Goal: Transaction & Acquisition: Purchase product/service

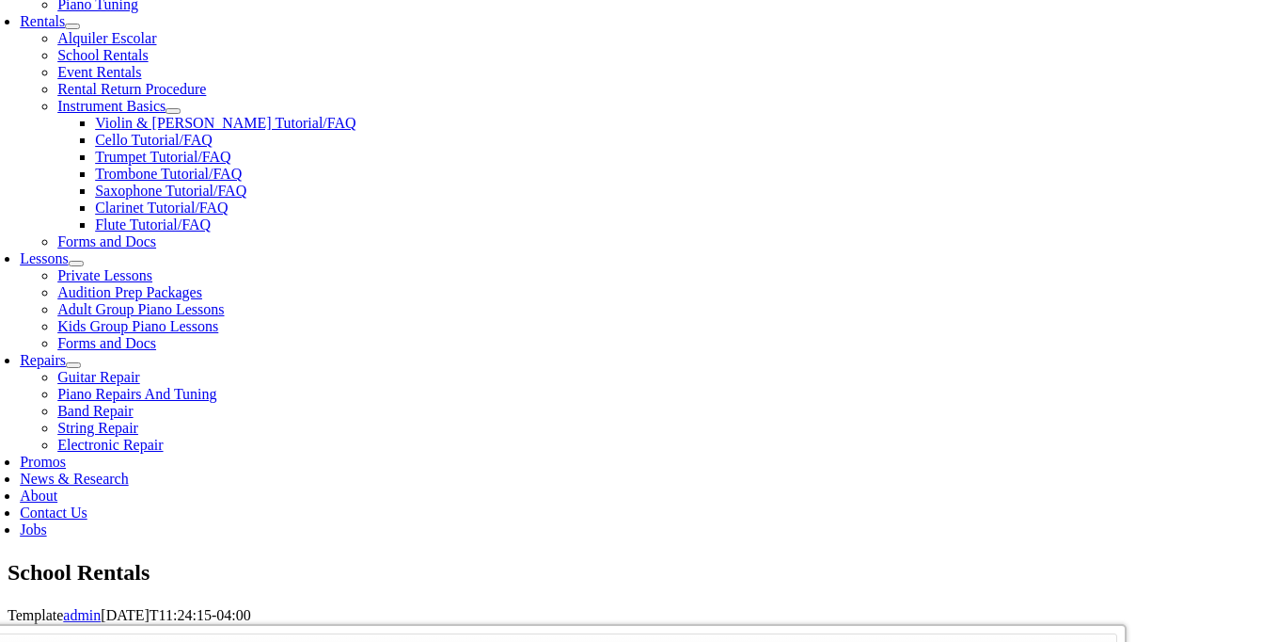
scroll to position [680, 0]
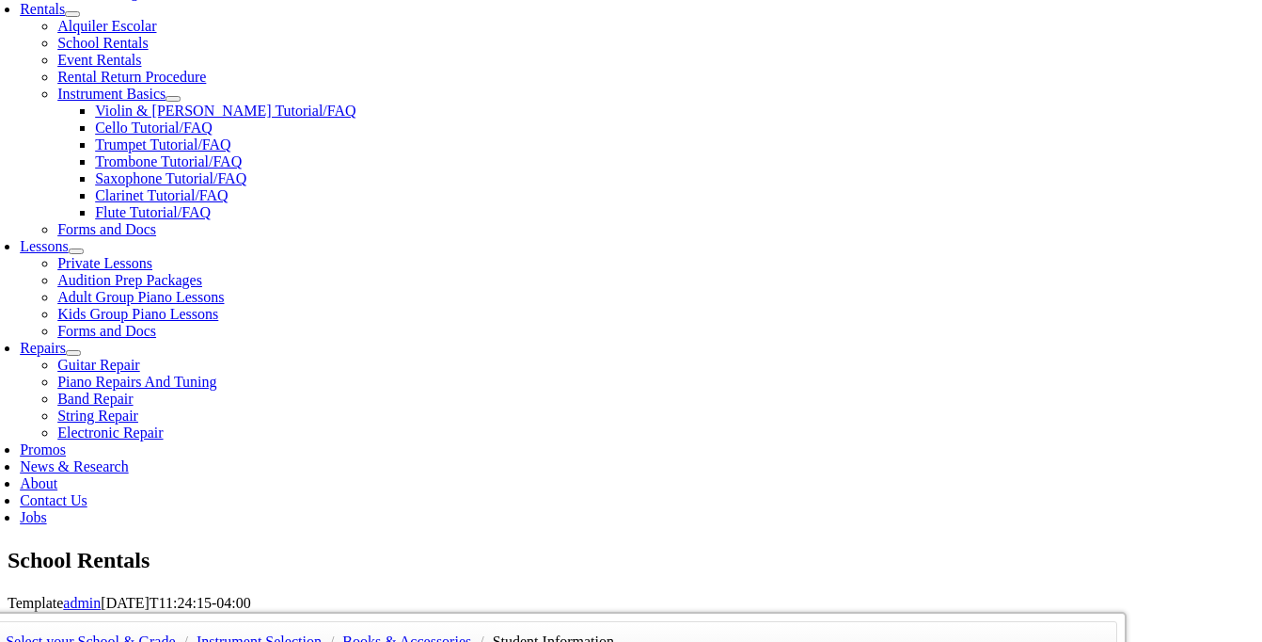
type input "Kaitlyn"
type input "Sceski"
type input "29406610"
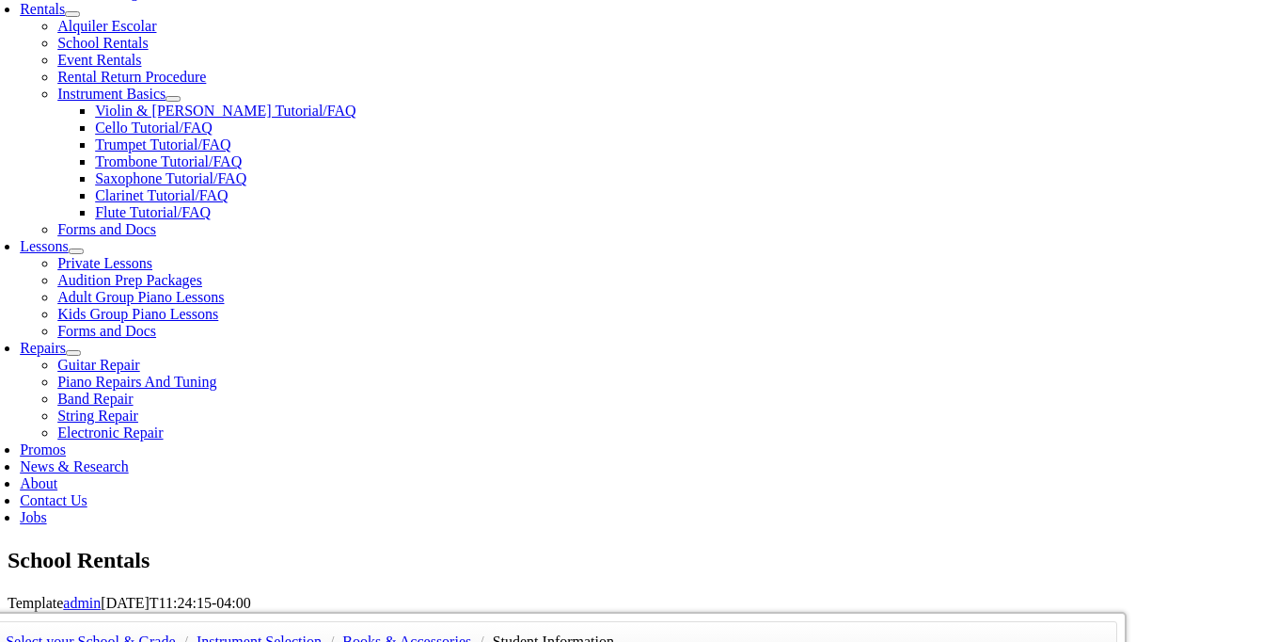
type input "07/04/1991"
type input "Collin"
type input "S"
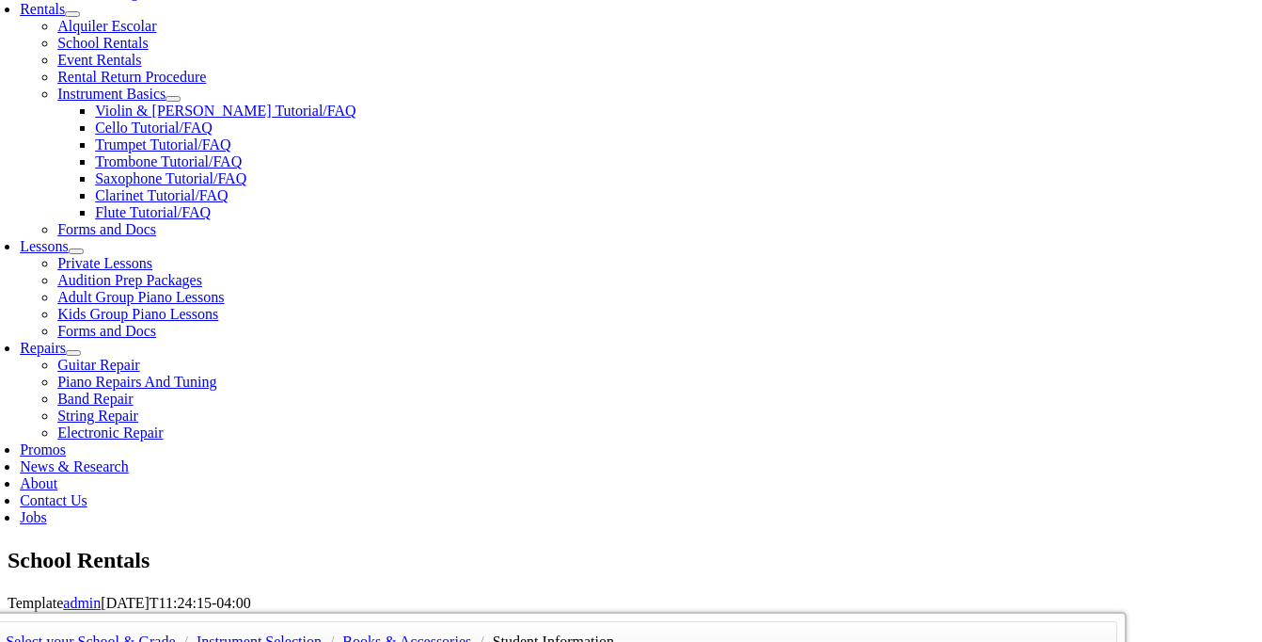
type input "[PERSON_NAME]"
type input "Nemour's [GEOGRAPHIC_DATA] ([GEOGRAPHIC_DATA])"
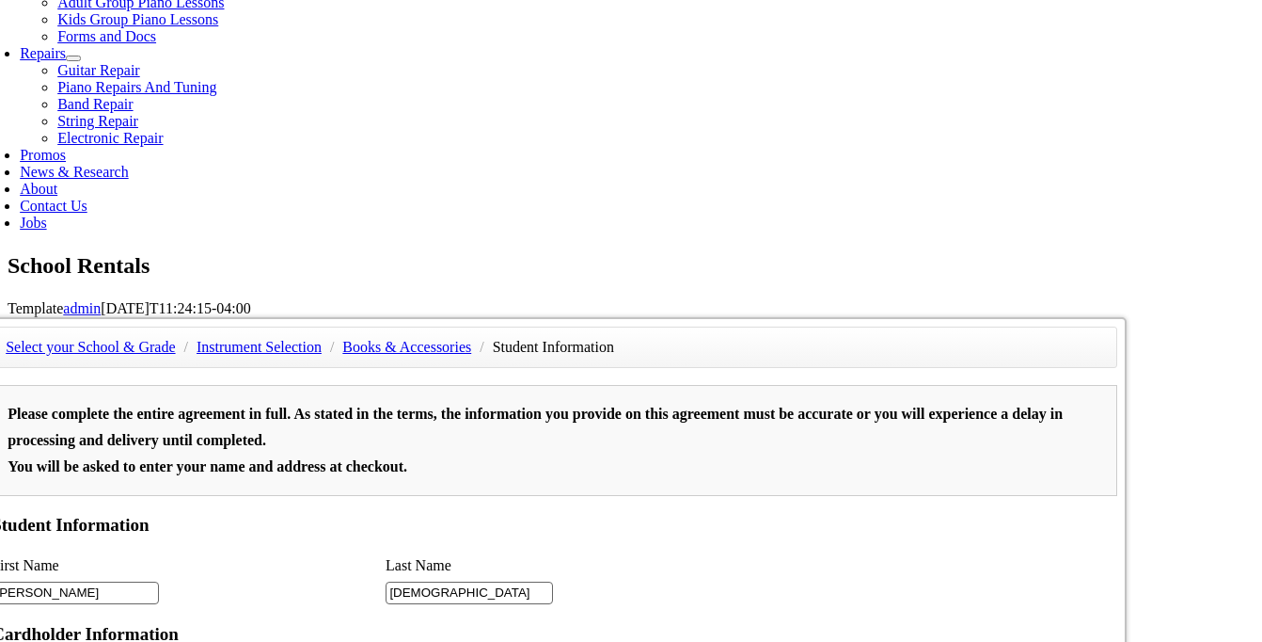
scroll to position [1158, 0]
type input "2"
type input "Nemour's [GEOGRAPHIC_DATA] ([GEOGRAPHIC_DATA])"
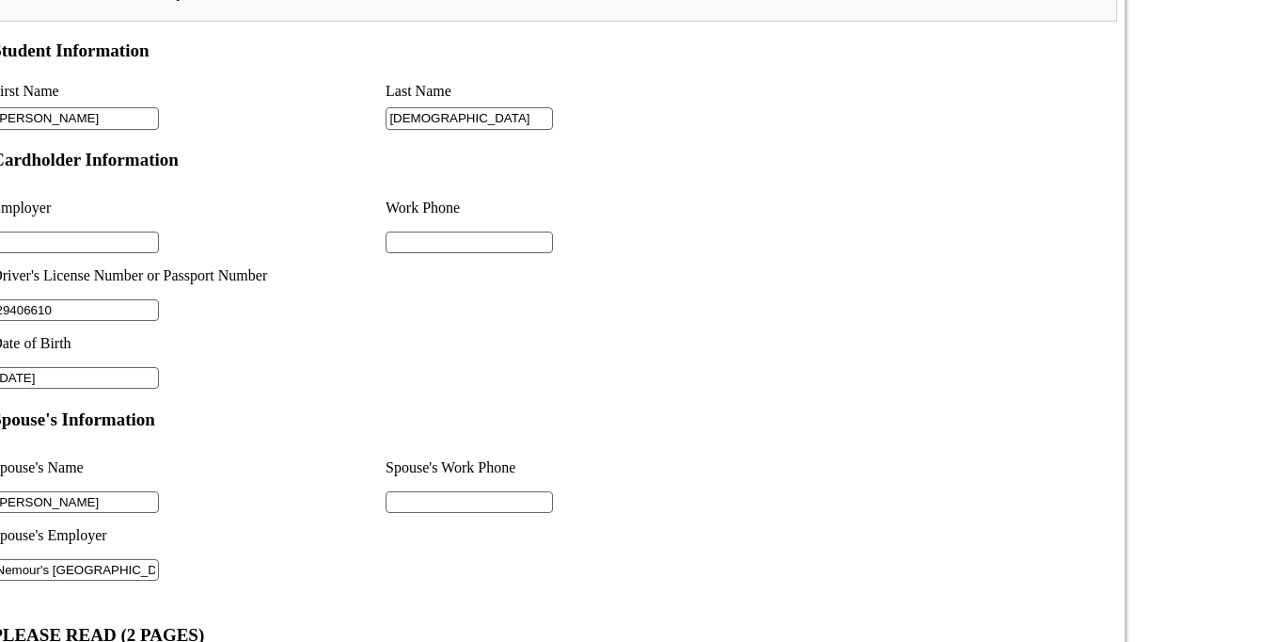
scroll to position [1466, 0]
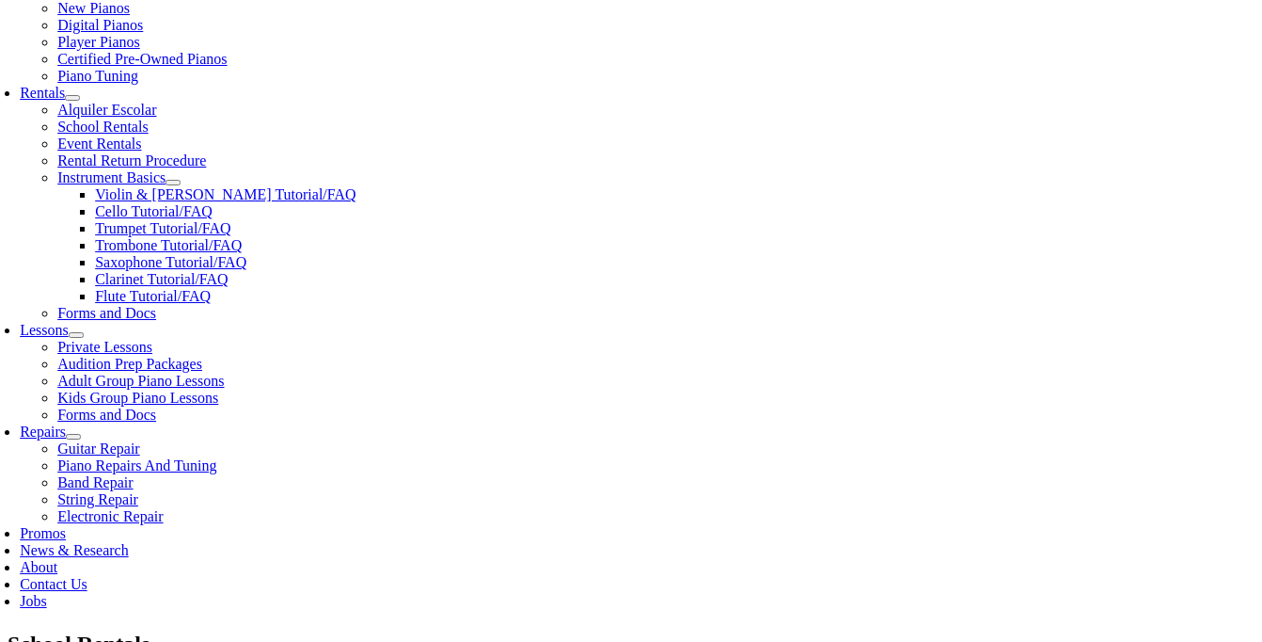
scroll to position [601, 0]
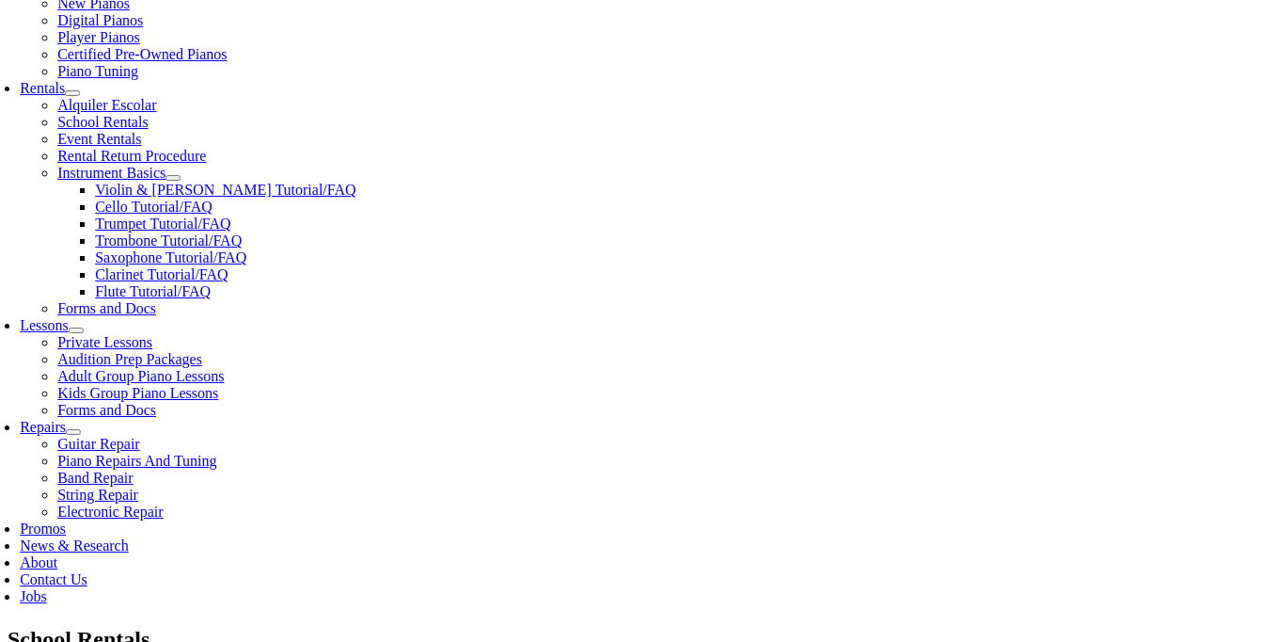
type input "None"
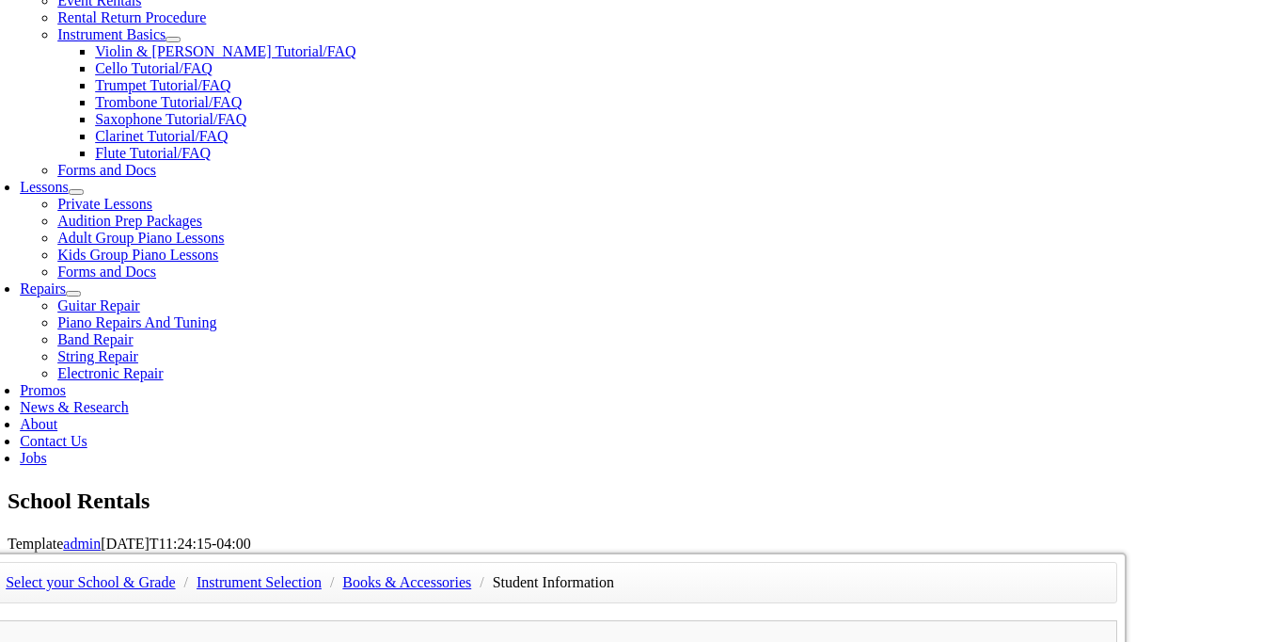
scroll to position [751, 0]
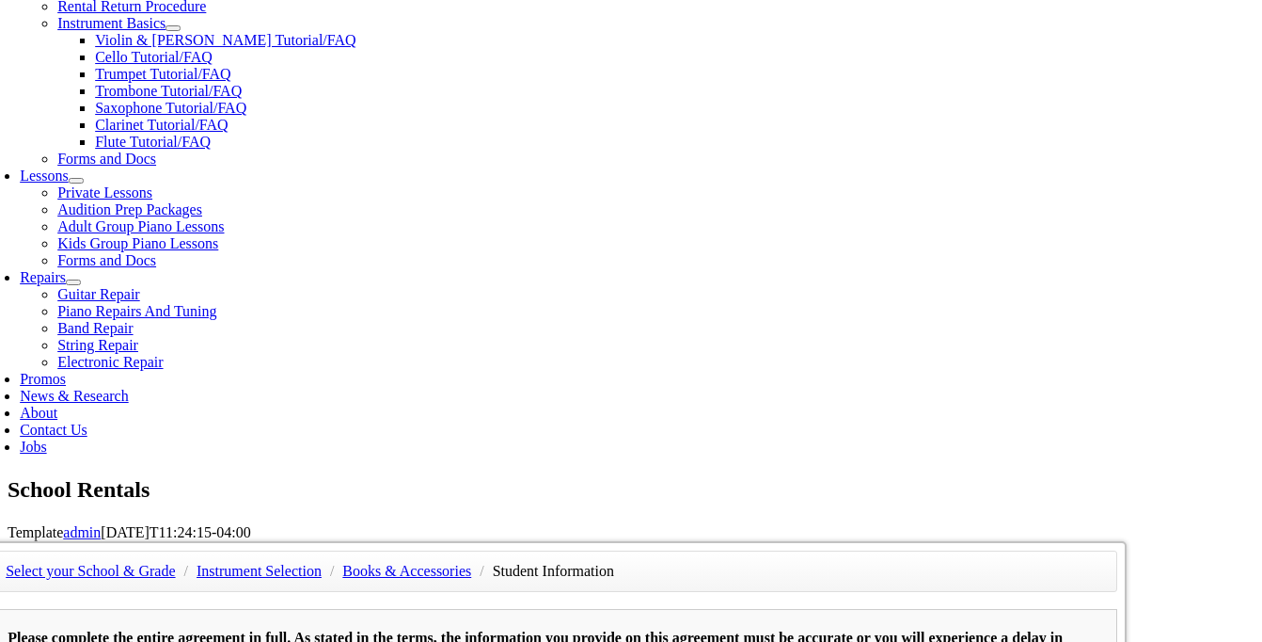
type input "[PHONE_NUMBER]"
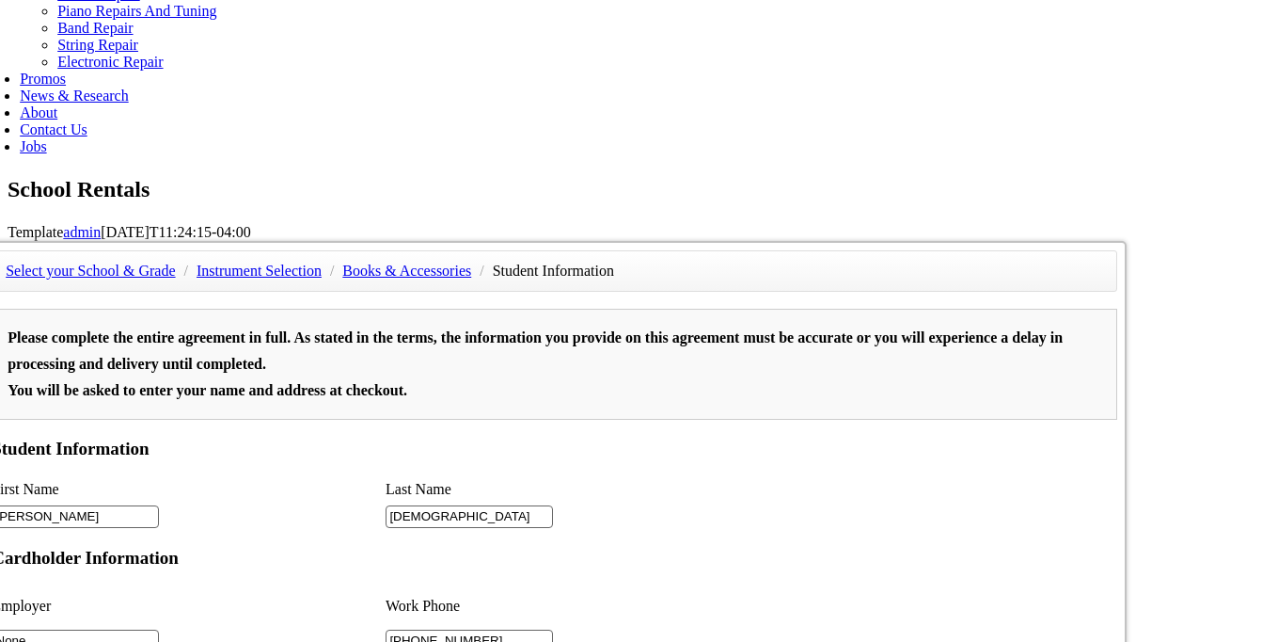
scroll to position [2513, 0]
type input "[PHONE_NUMBER]"
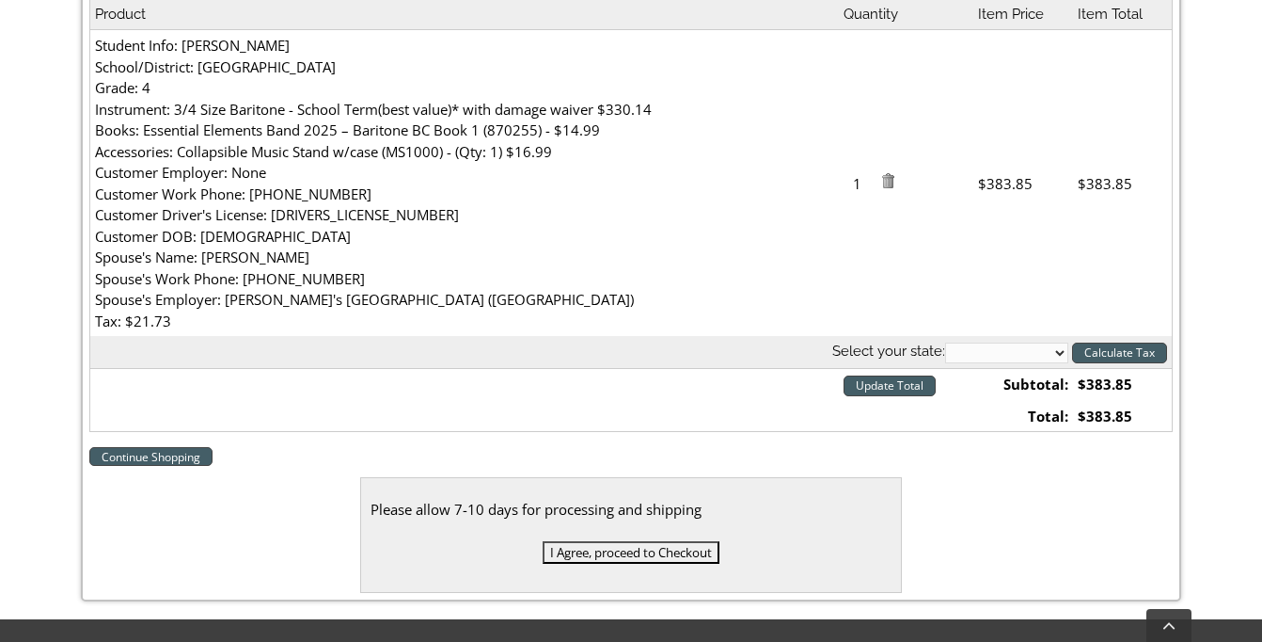
scroll to position [609, 0]
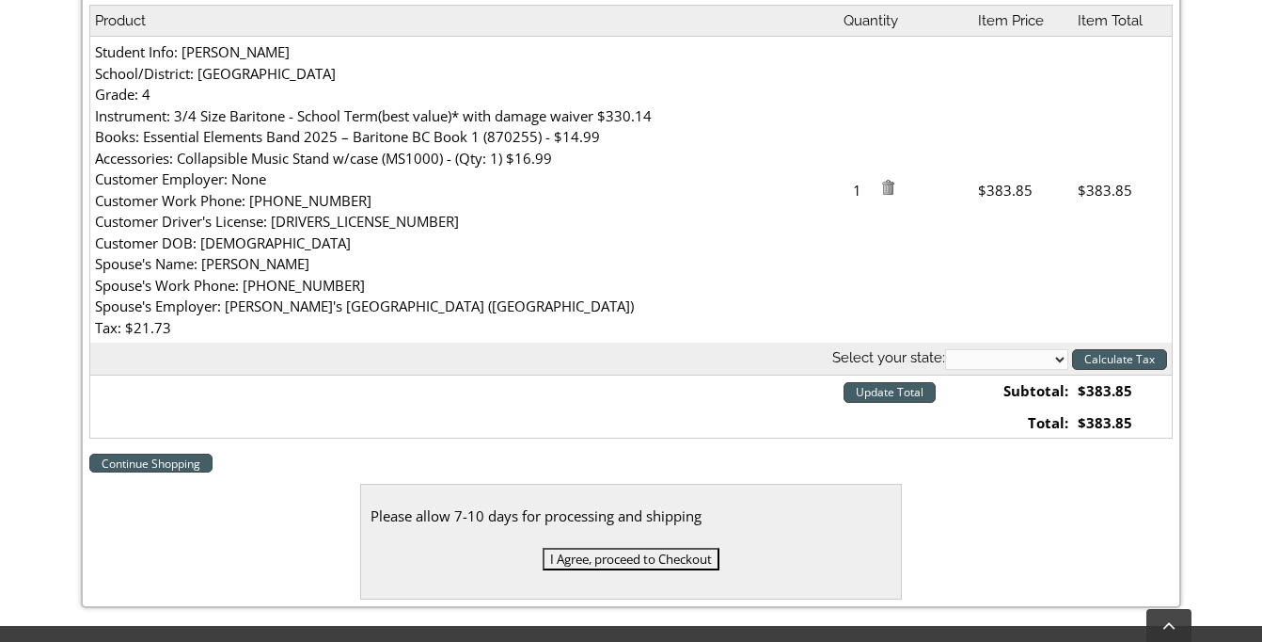
click at [1033, 360] on select "Alabama Alaska Arizona Arkansas California Colorado Connecticut Delaware D. C. …" at bounding box center [1006, 359] width 123 height 21
select select "PA"
click at [916, 393] on input "Update Total" at bounding box center [890, 392] width 92 height 21
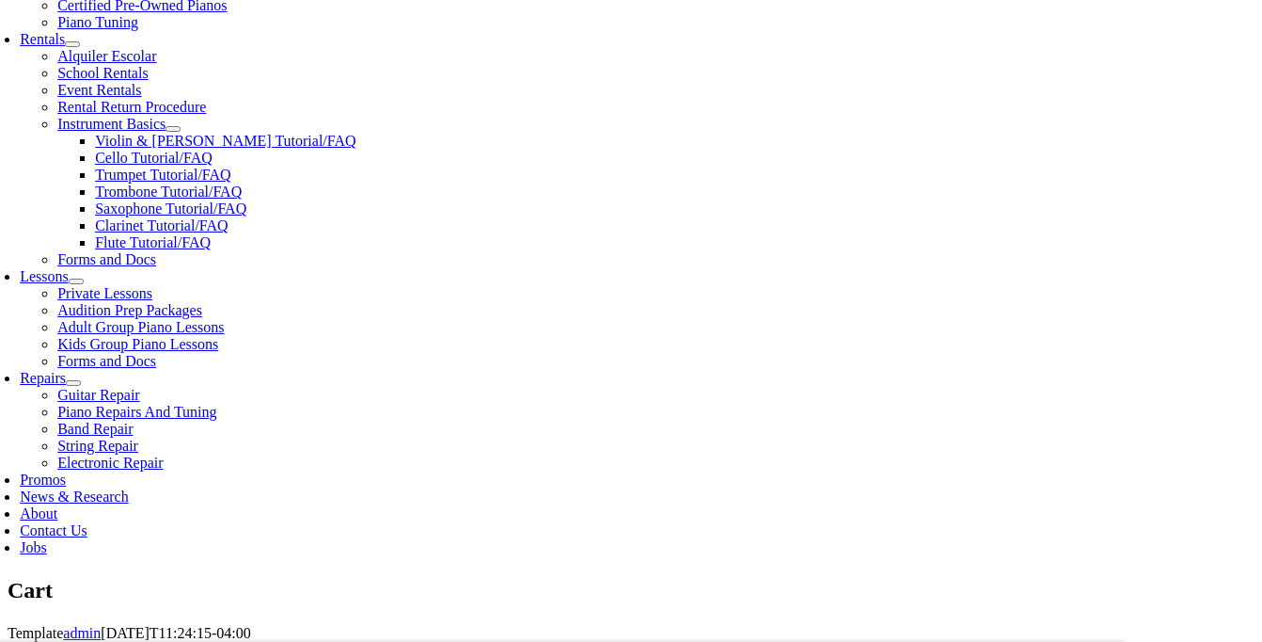
scroll to position [666, 0]
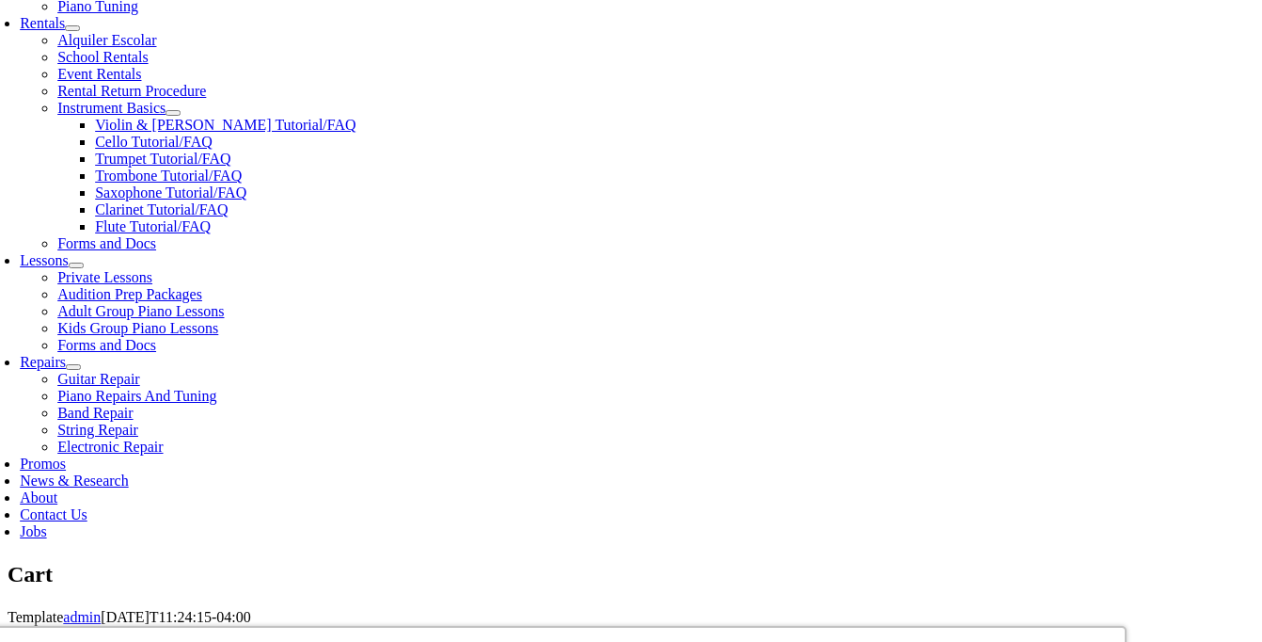
select select "PA"
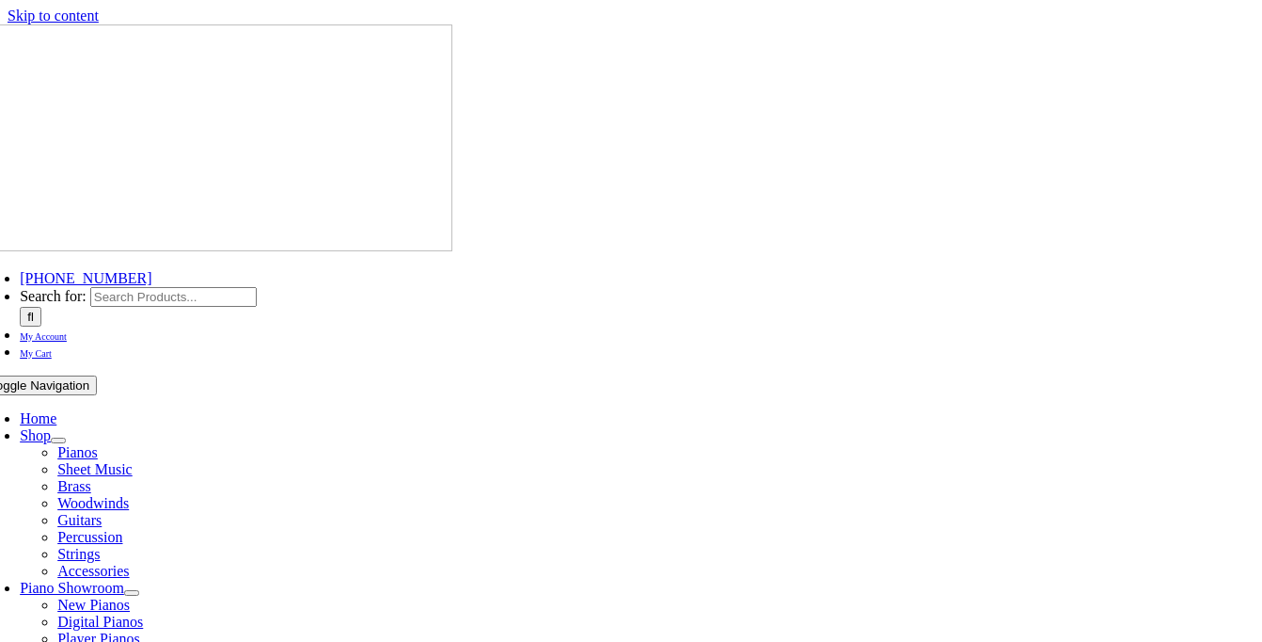
select select "PA"
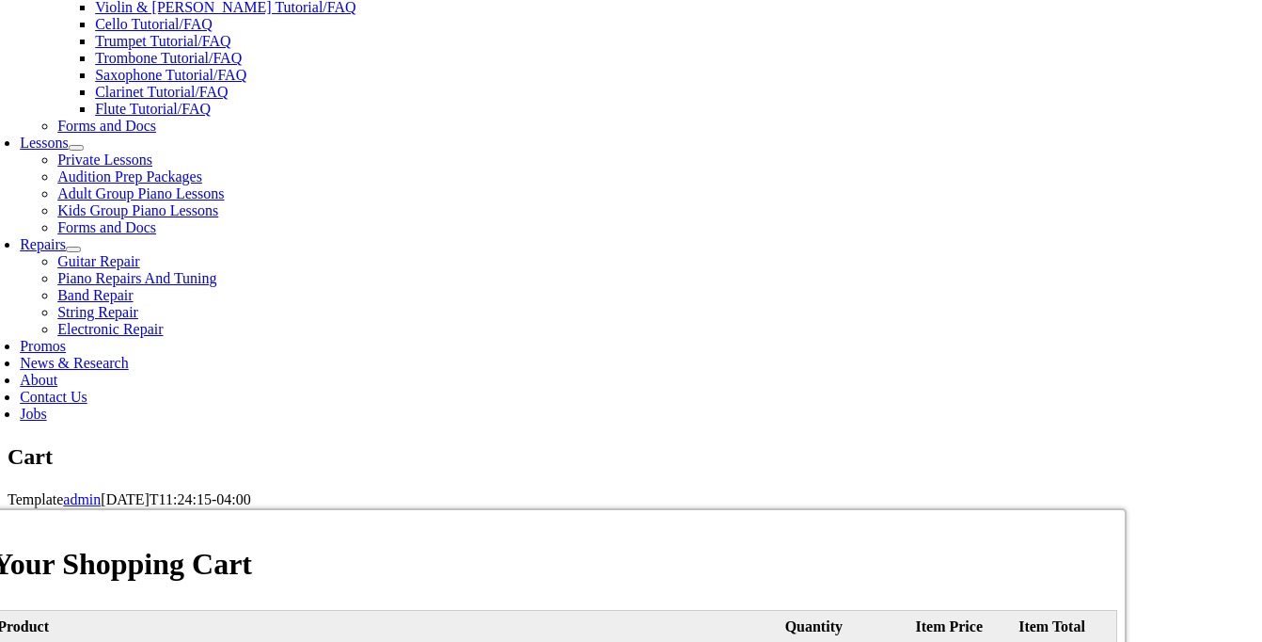
scroll to position [801, 0]
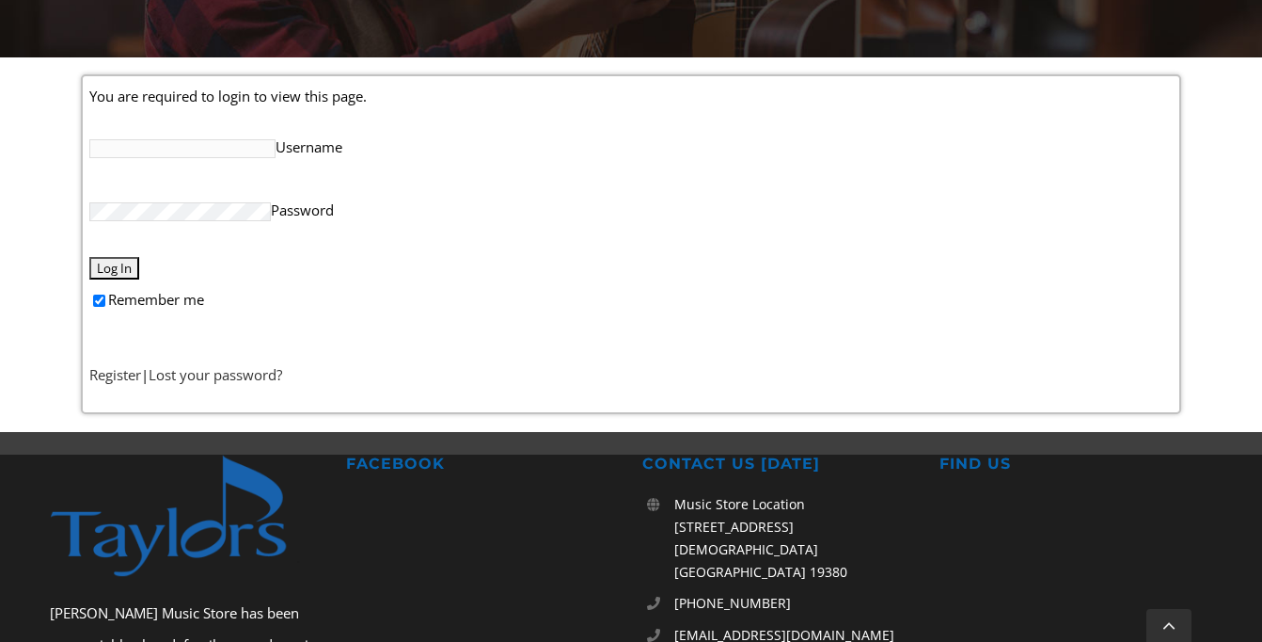
scroll to position [453, 0]
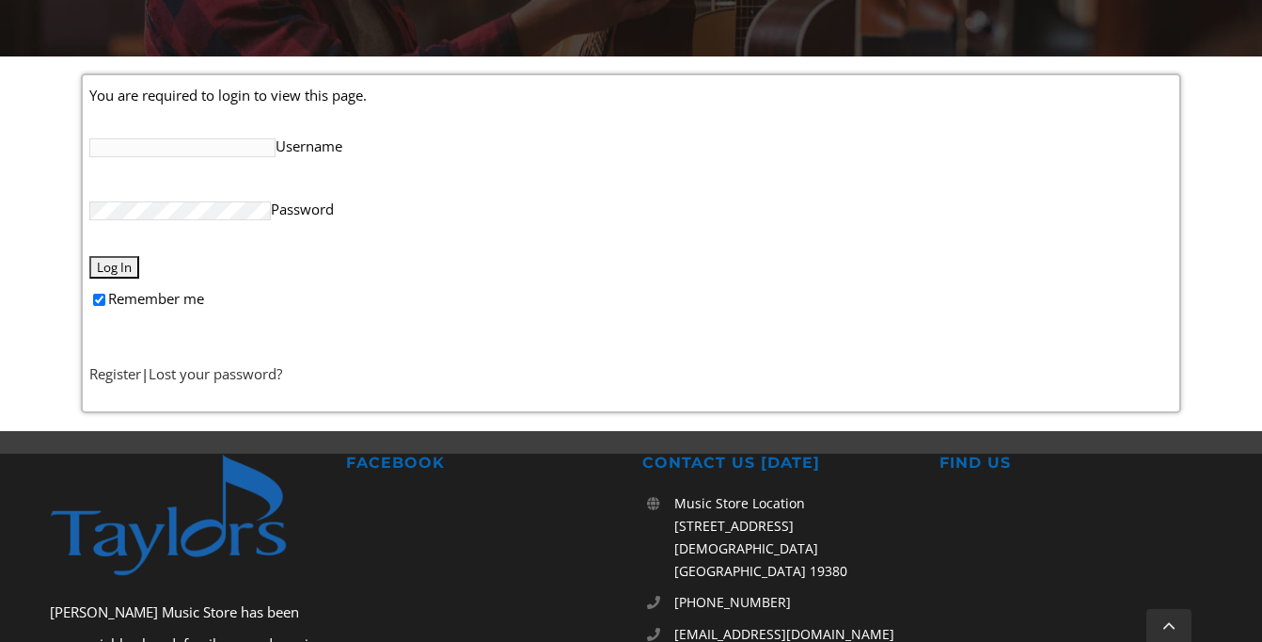
click at [173, 151] on input "Username" at bounding box center [182, 147] width 186 height 19
click at [115, 378] on link "Register" at bounding box center [115, 373] width 52 height 19
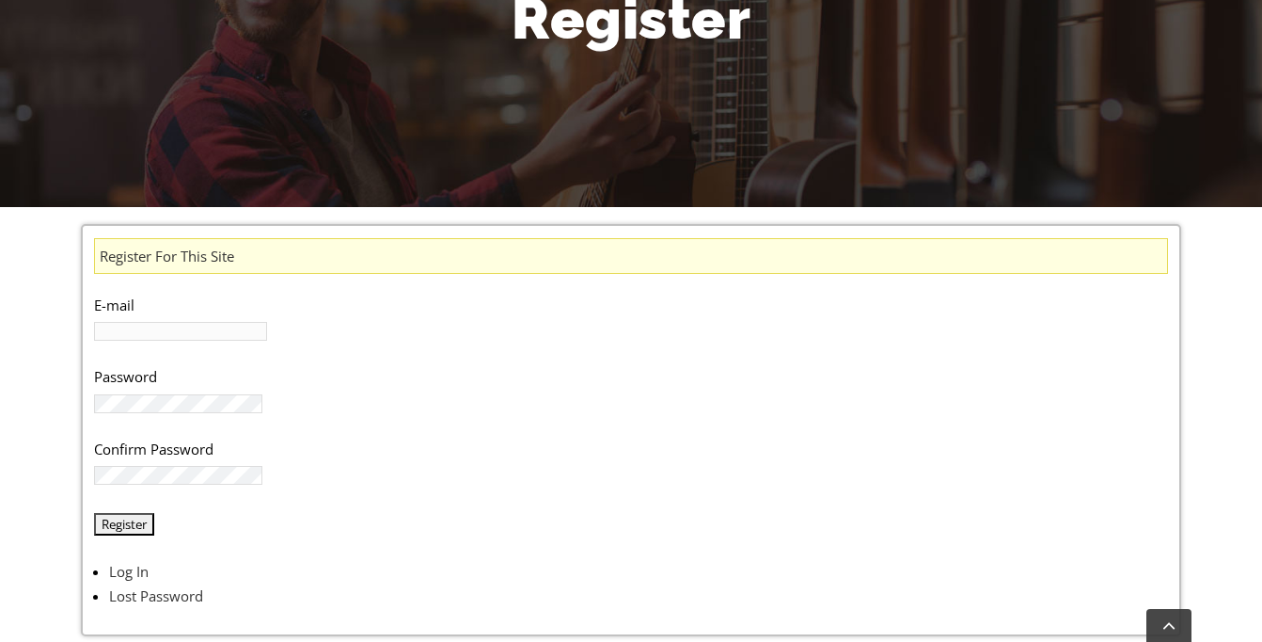
scroll to position [297, 0]
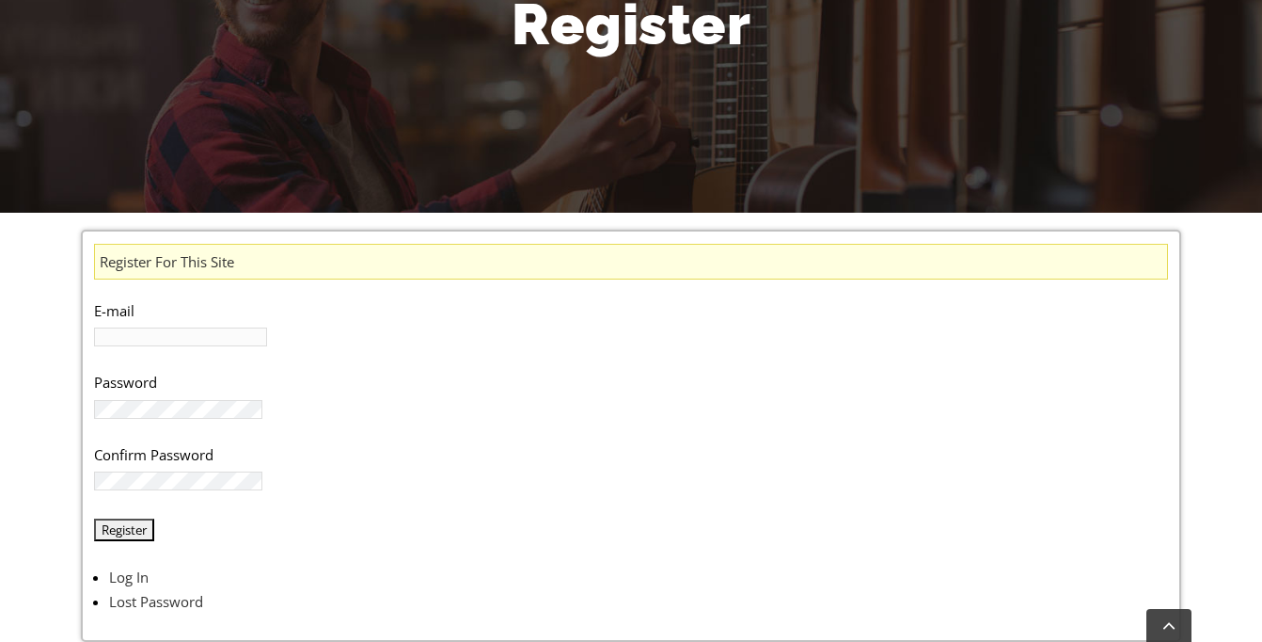
click at [192, 340] on input "E-mail" at bounding box center [180, 336] width 173 height 19
type input "[PERSON_NAME][EMAIL_ADDRESS][DOMAIN_NAME]"
click at [110, 537] on input "Register" at bounding box center [124, 529] width 60 height 23
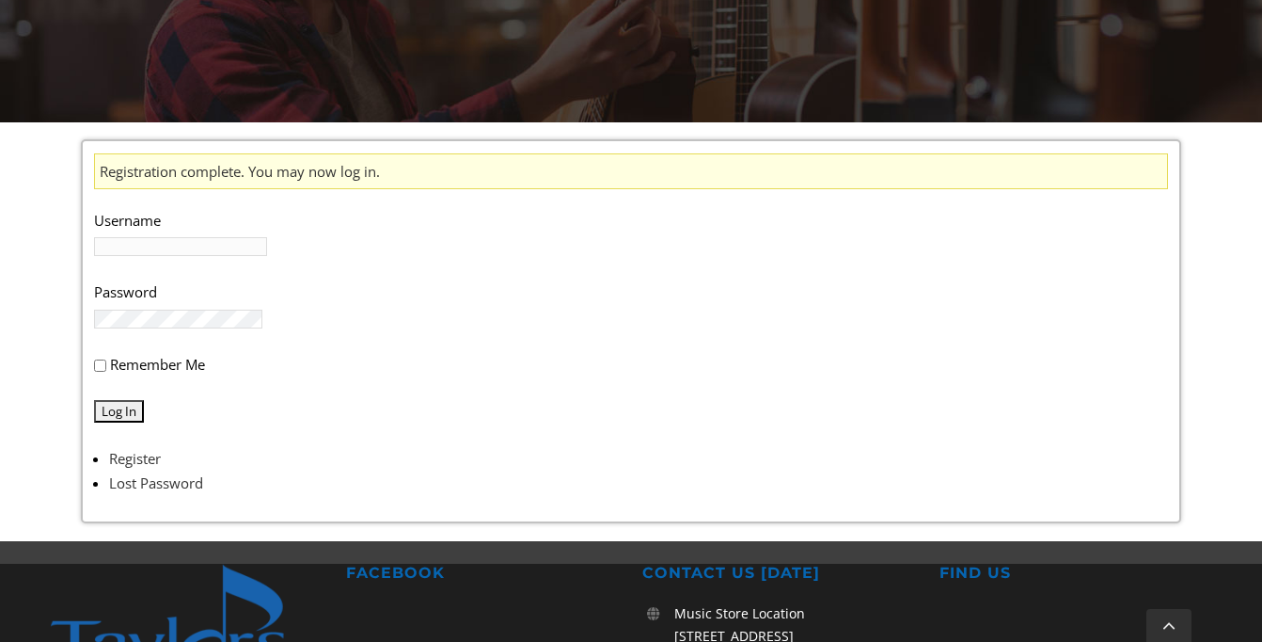
scroll to position [389, 0]
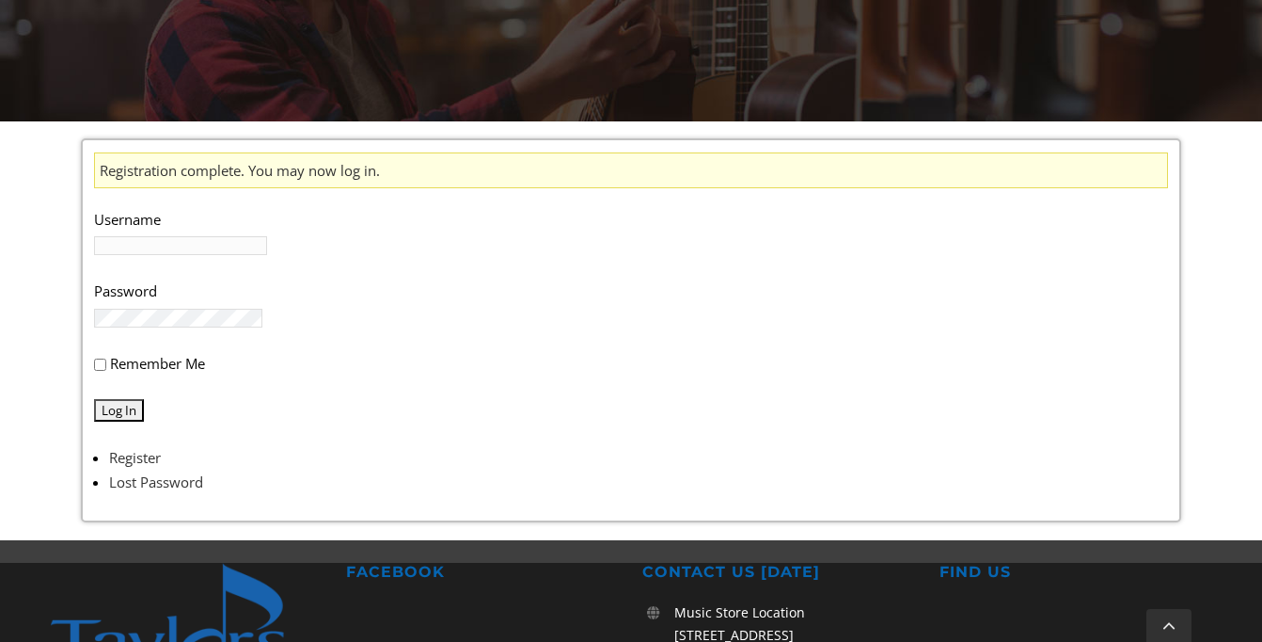
type input "[PERSON_NAME][EMAIL_ADDRESS][DOMAIN_NAME]"
click at [99, 366] on input "Remember Me" at bounding box center [100, 364] width 12 height 12
checkbox input "true"
click at [118, 417] on input "Log In" at bounding box center [119, 410] width 50 height 23
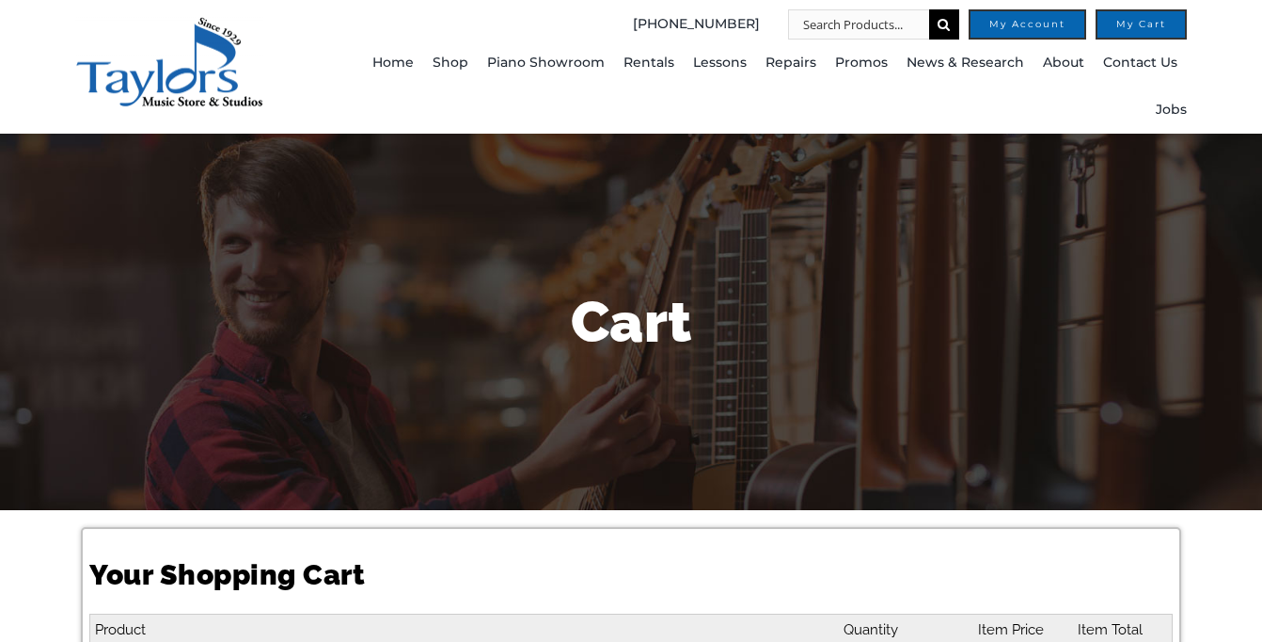
select select "PA"
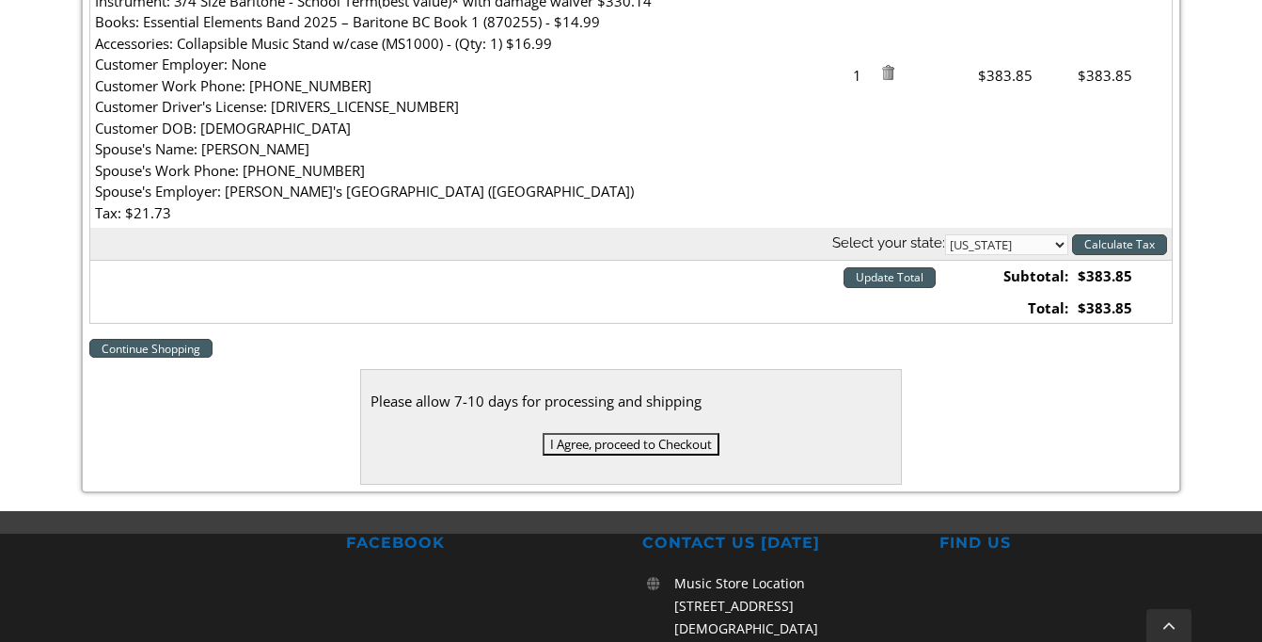
scroll to position [733, 0]
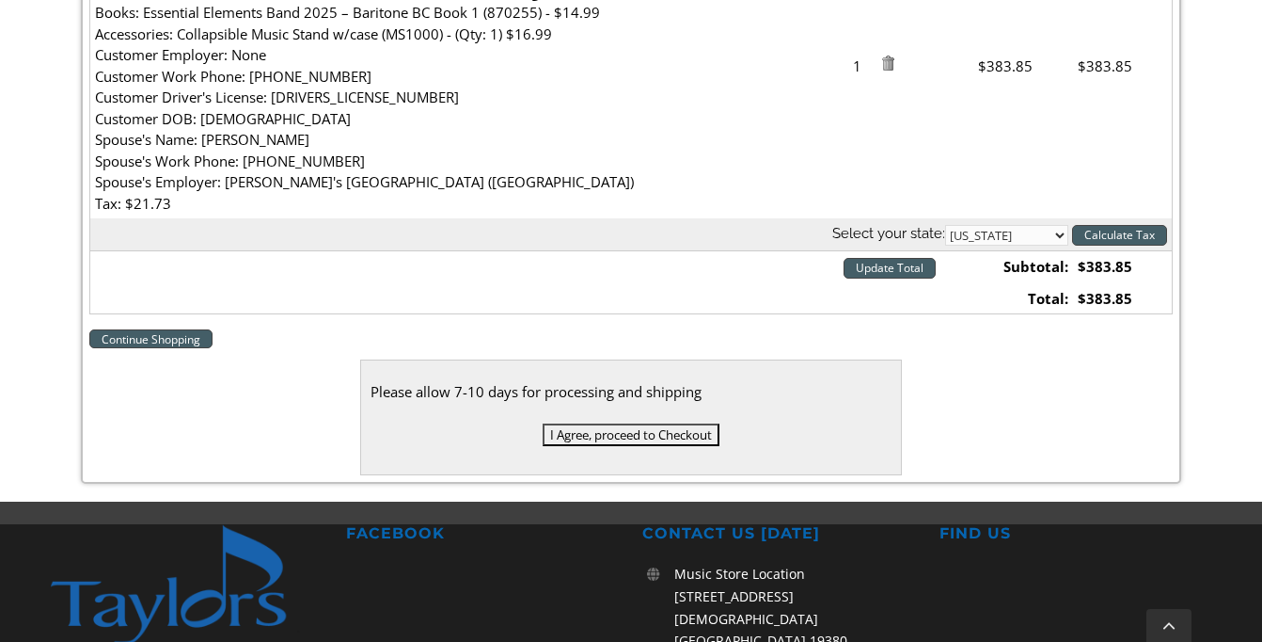
click at [627, 438] on input "I Agree, proceed to Checkout" at bounding box center [631, 434] width 177 height 23
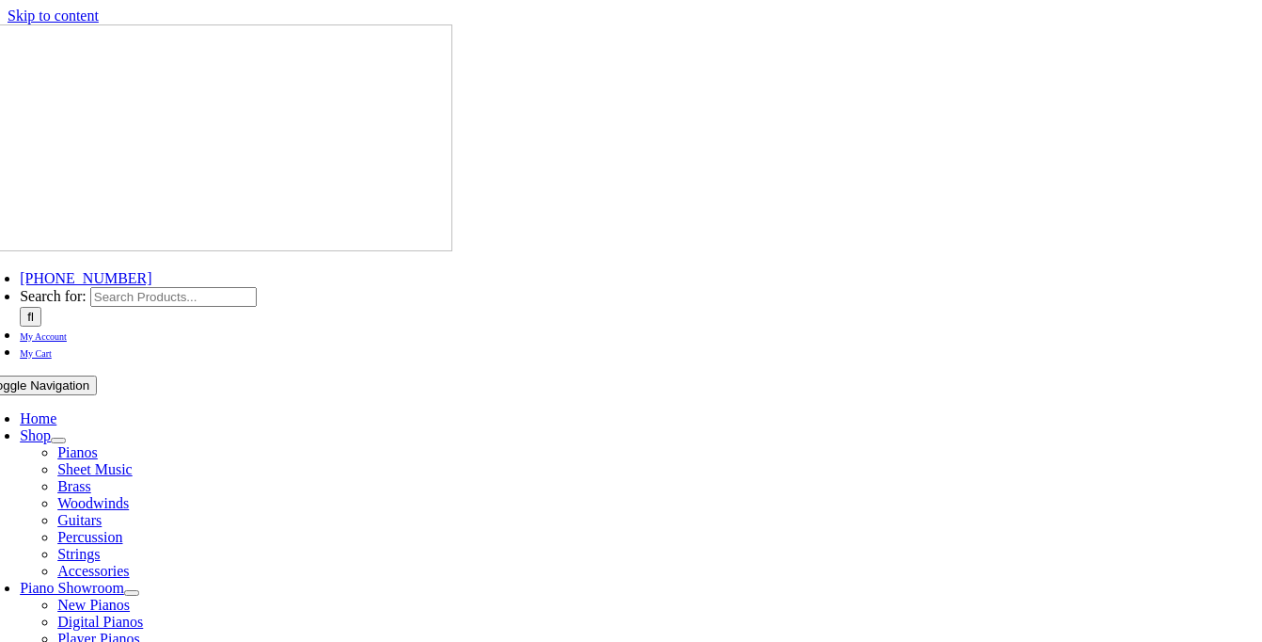
select select
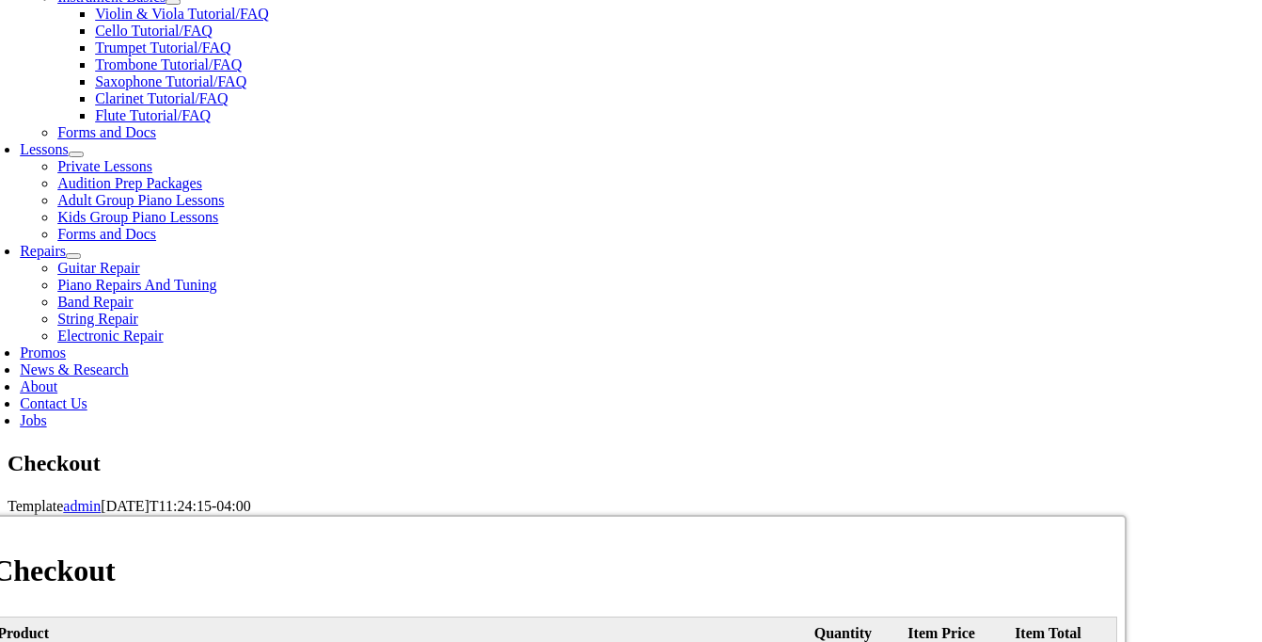
scroll to position [786, 0]
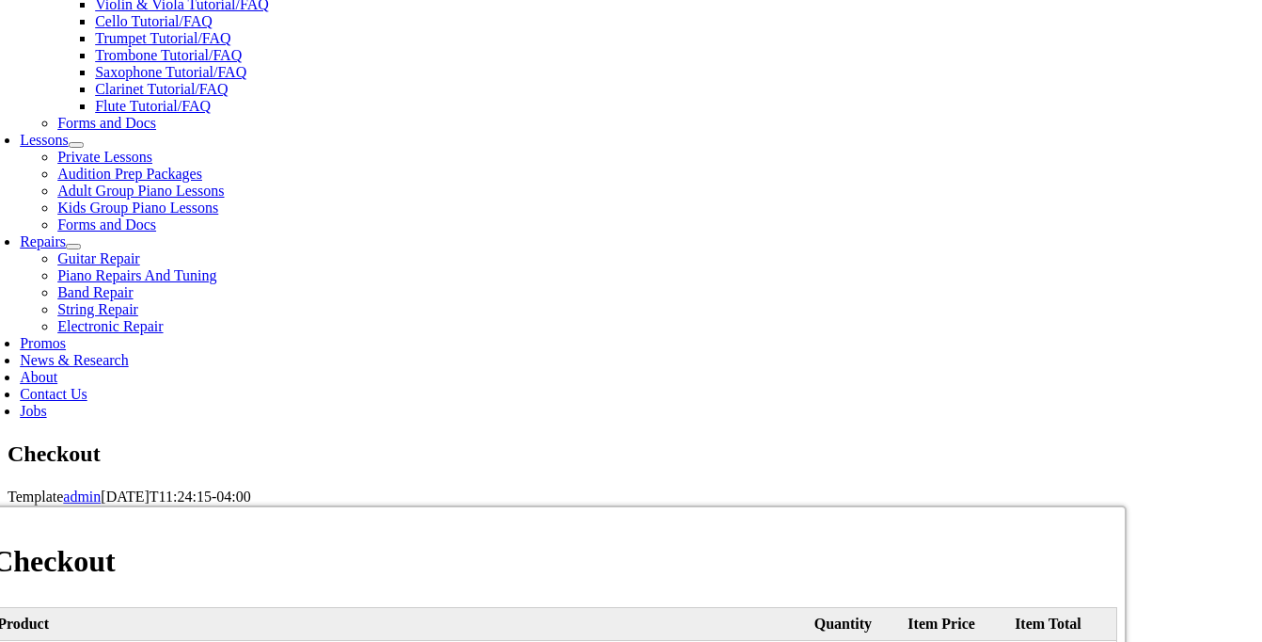
type input "Kaitlyn"
type input "Sceski"
type input "[STREET_ADDRESS][PERSON_NAME]"
type input "Oxford"
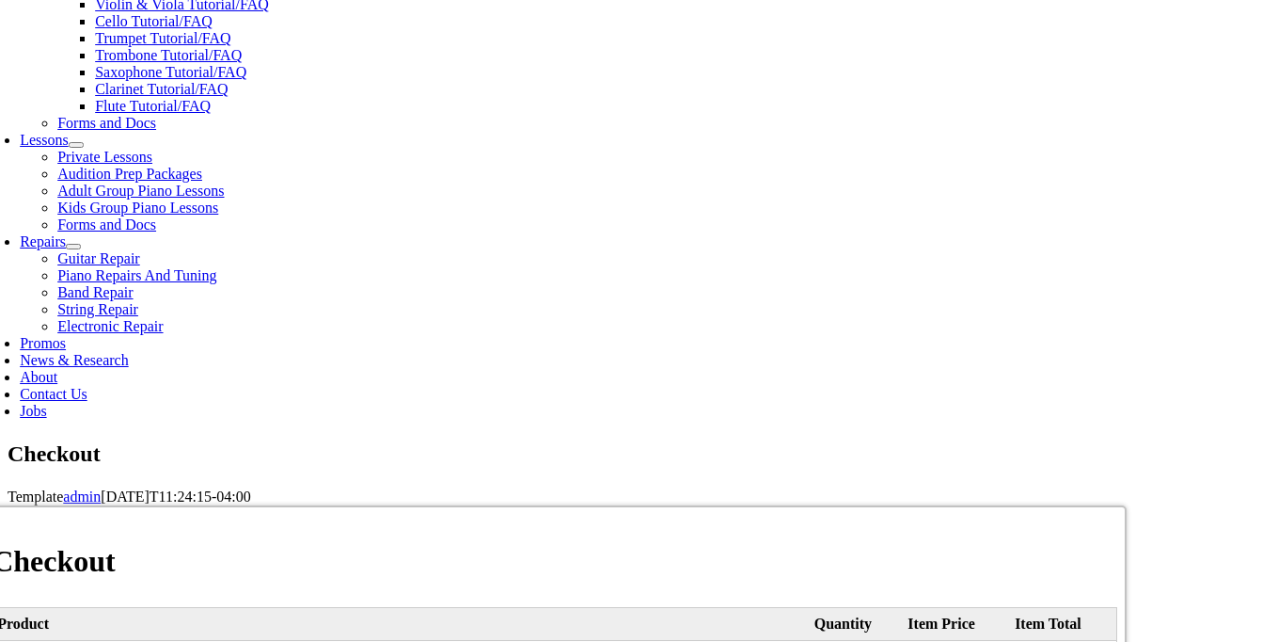
select select "PA"
type input "19363-4210"
type input "kaitlyn.sceski@gmail.com"
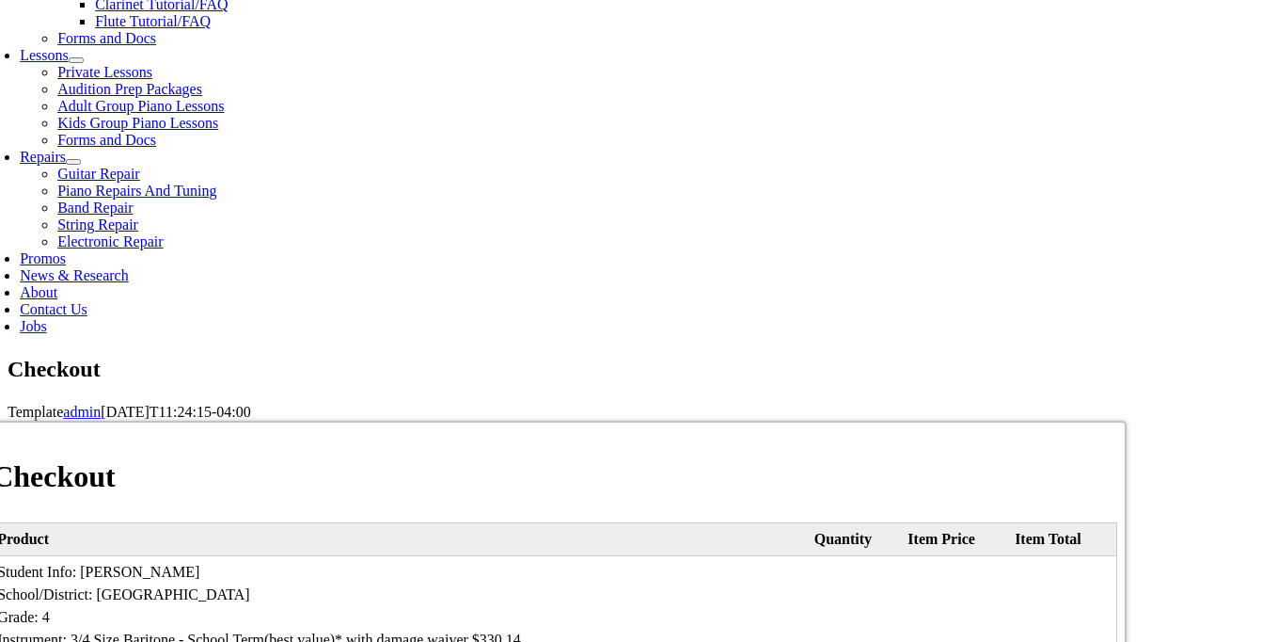
scroll to position [879, 0]
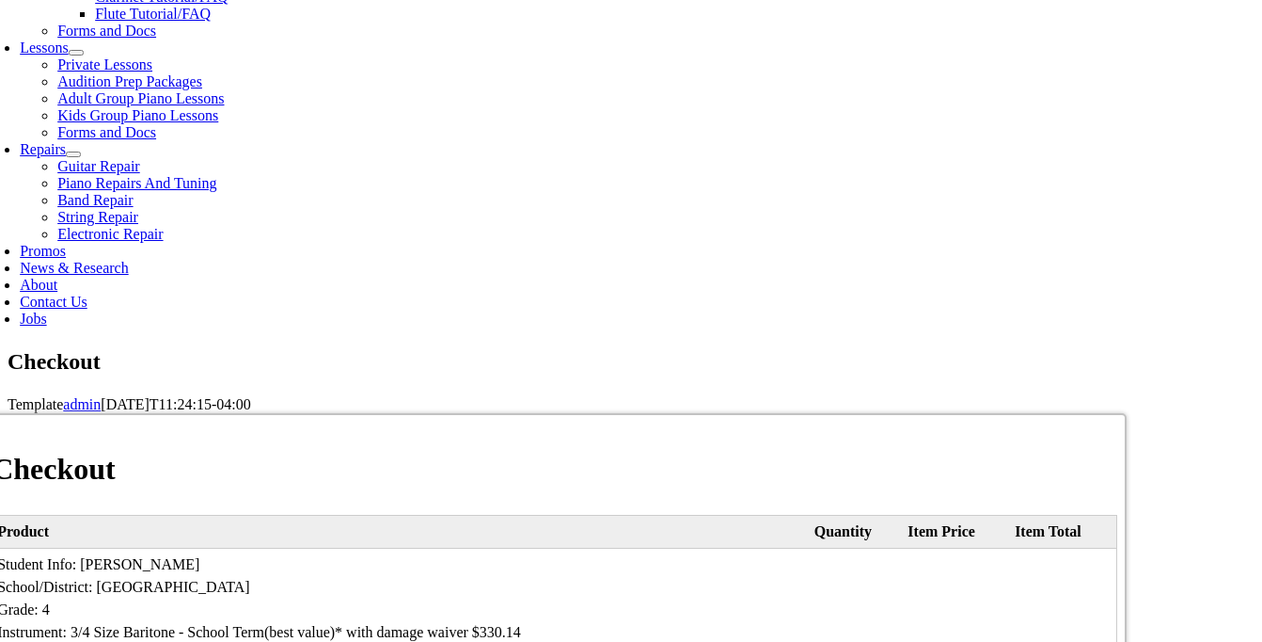
select select "visa"
type input "4465400068272758"
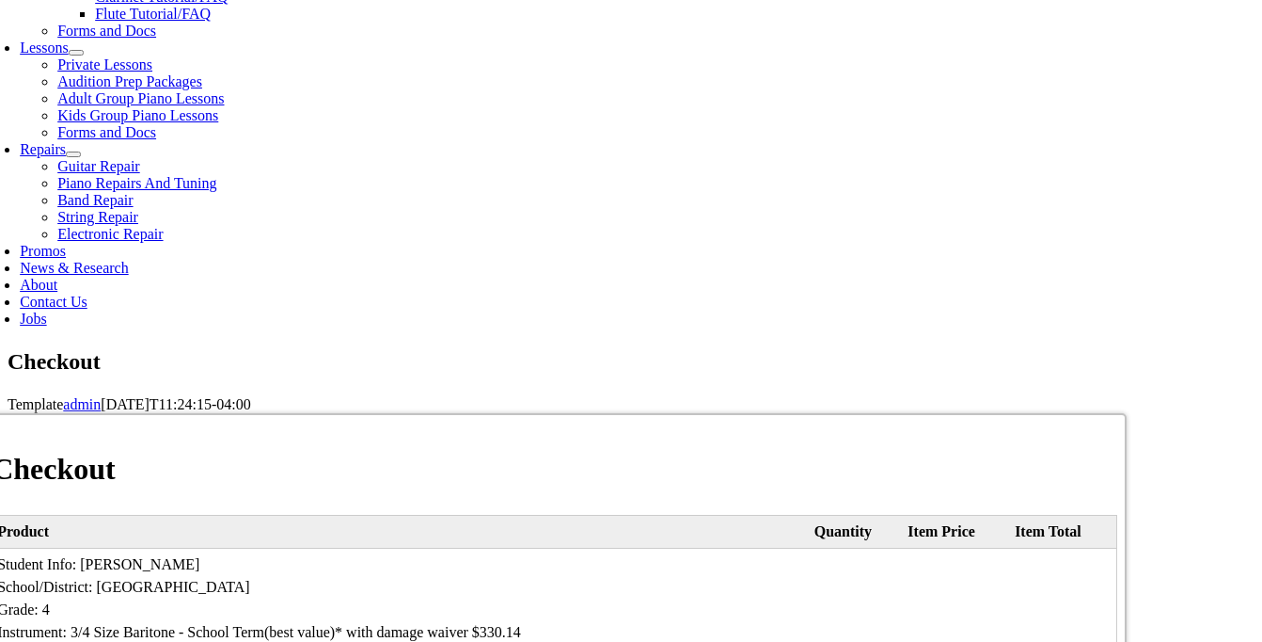
select select "07"
select select "2027"
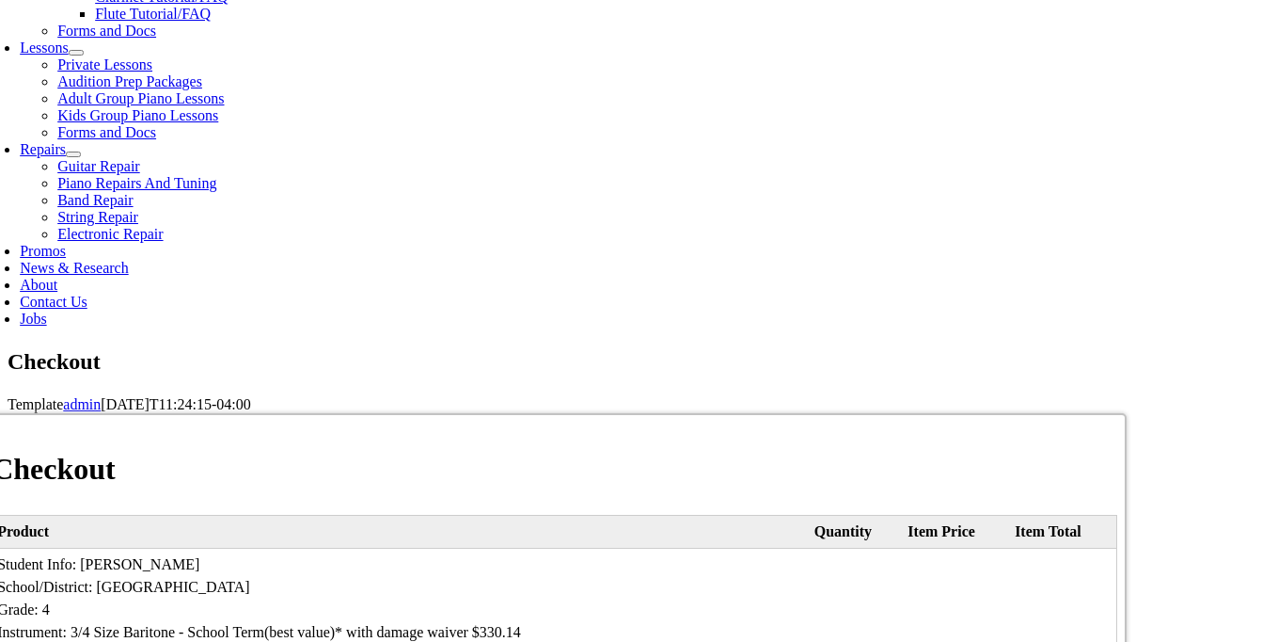
type input "568"
type input "[PHONE_NUMBER]"
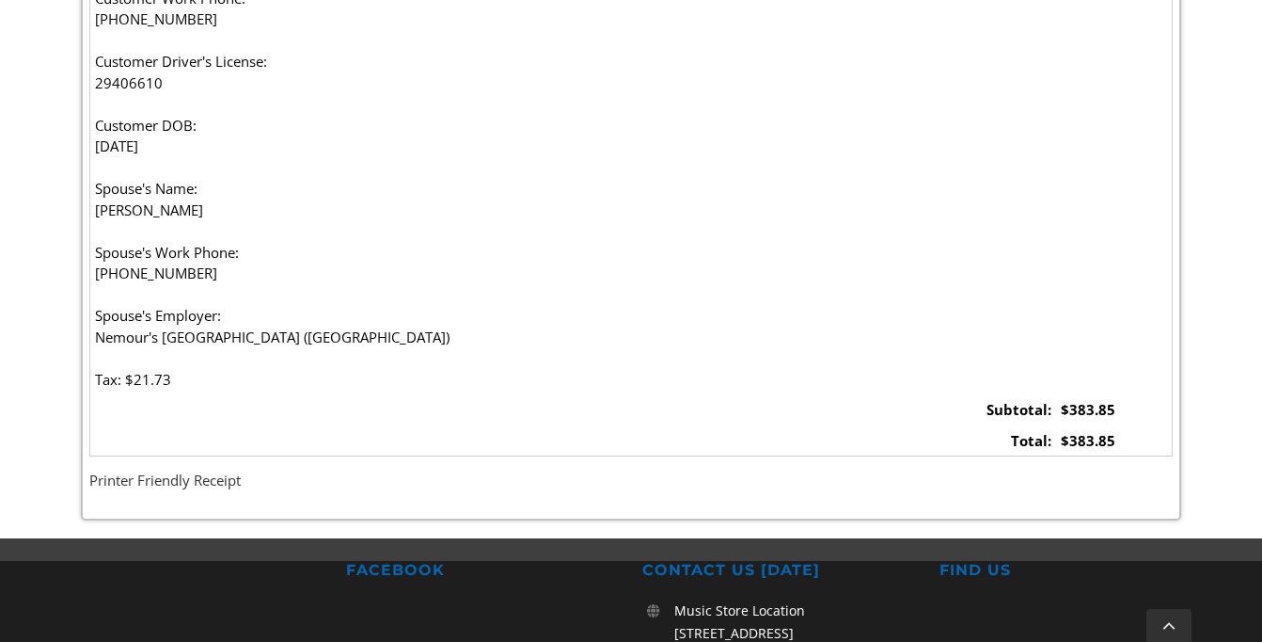
scroll to position [1319, 0]
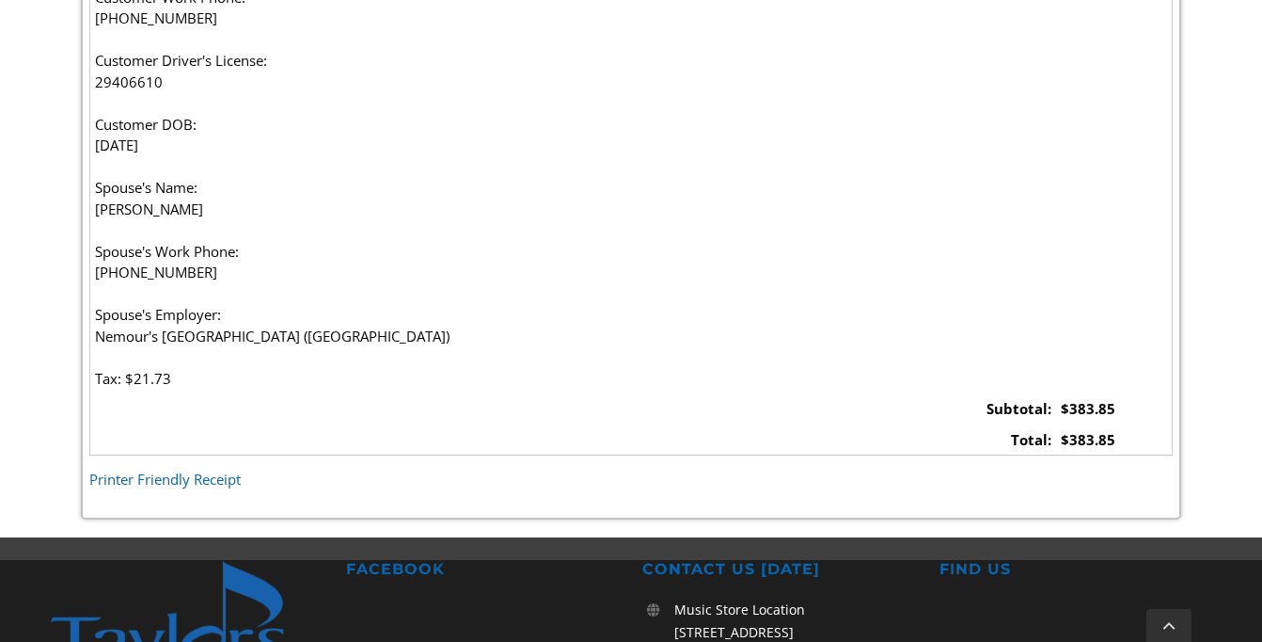
click at [153, 482] on link "Printer Friendly Receipt" at bounding box center [164, 478] width 151 height 19
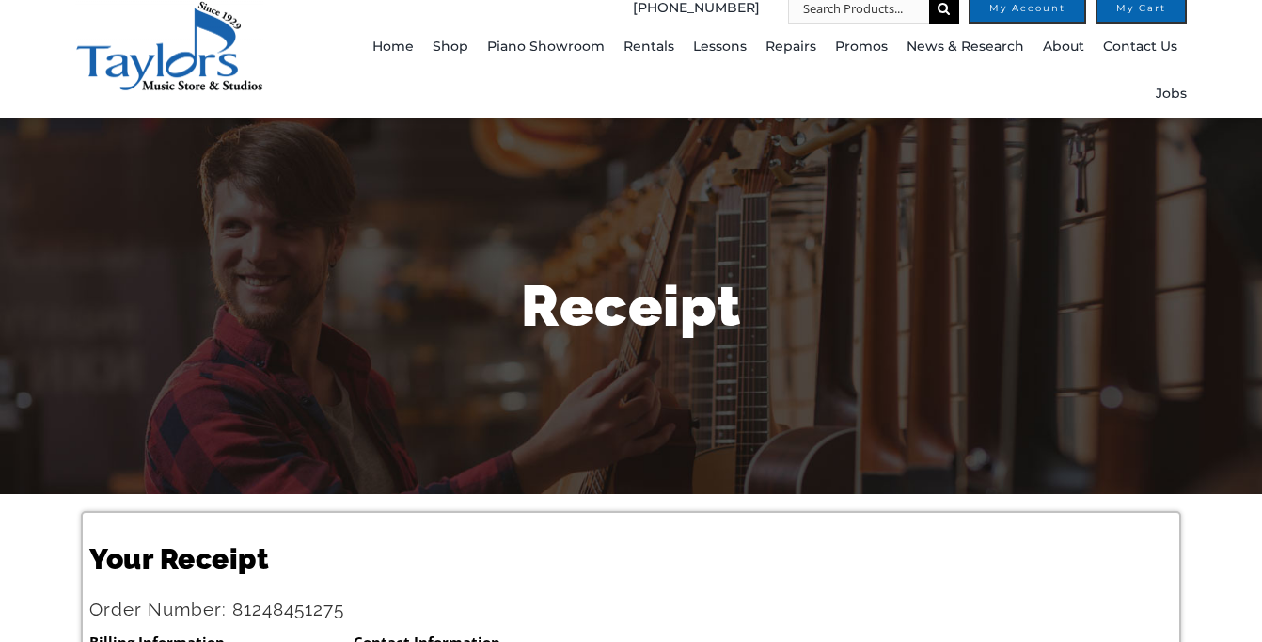
scroll to position [0, 0]
